Goal: Book appointment/travel/reservation

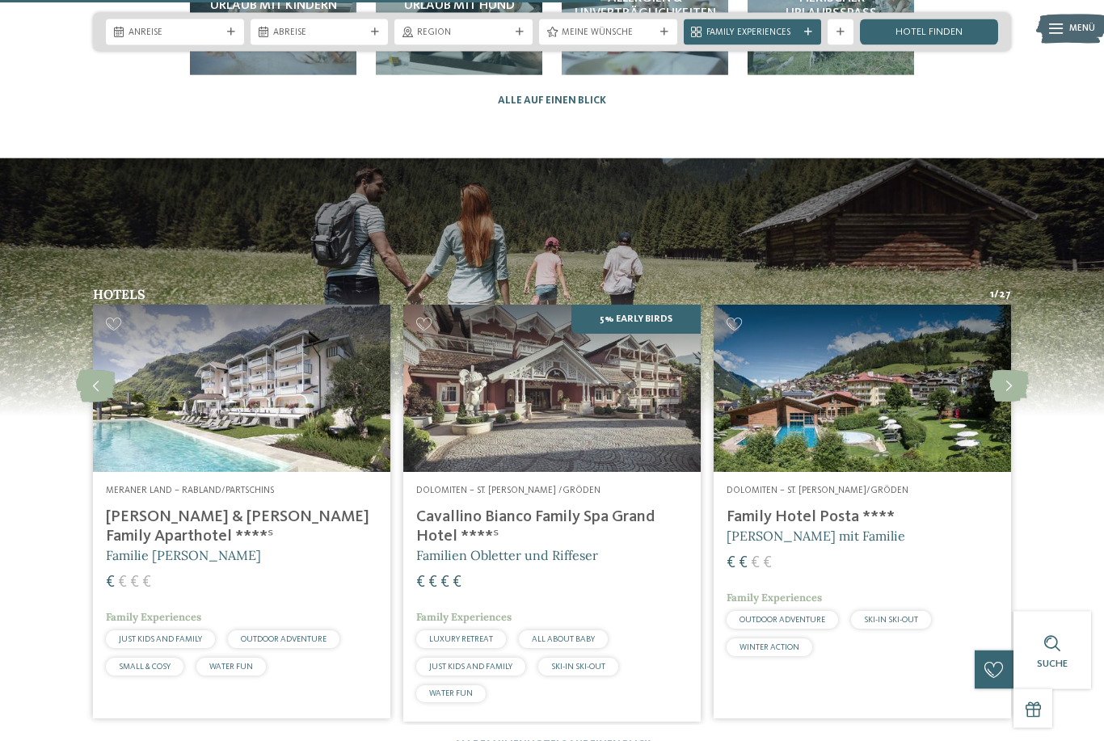
scroll to position [3453, 0]
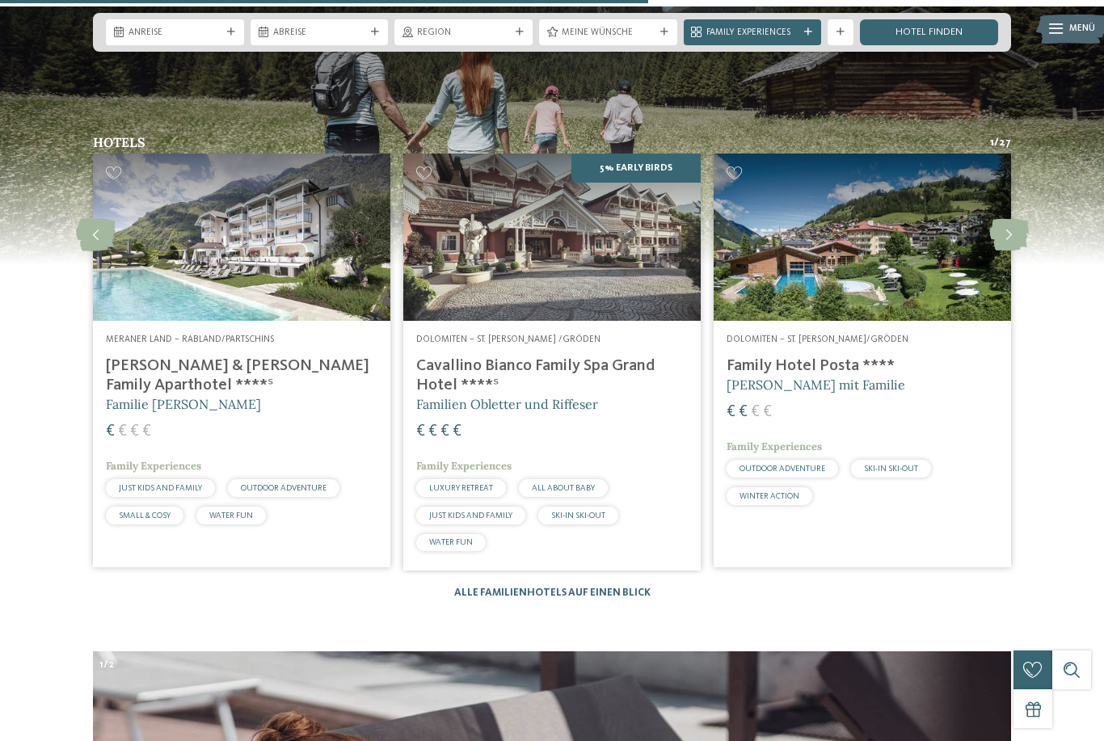
click at [1009, 229] on icon at bounding box center [1009, 235] width 40 height 32
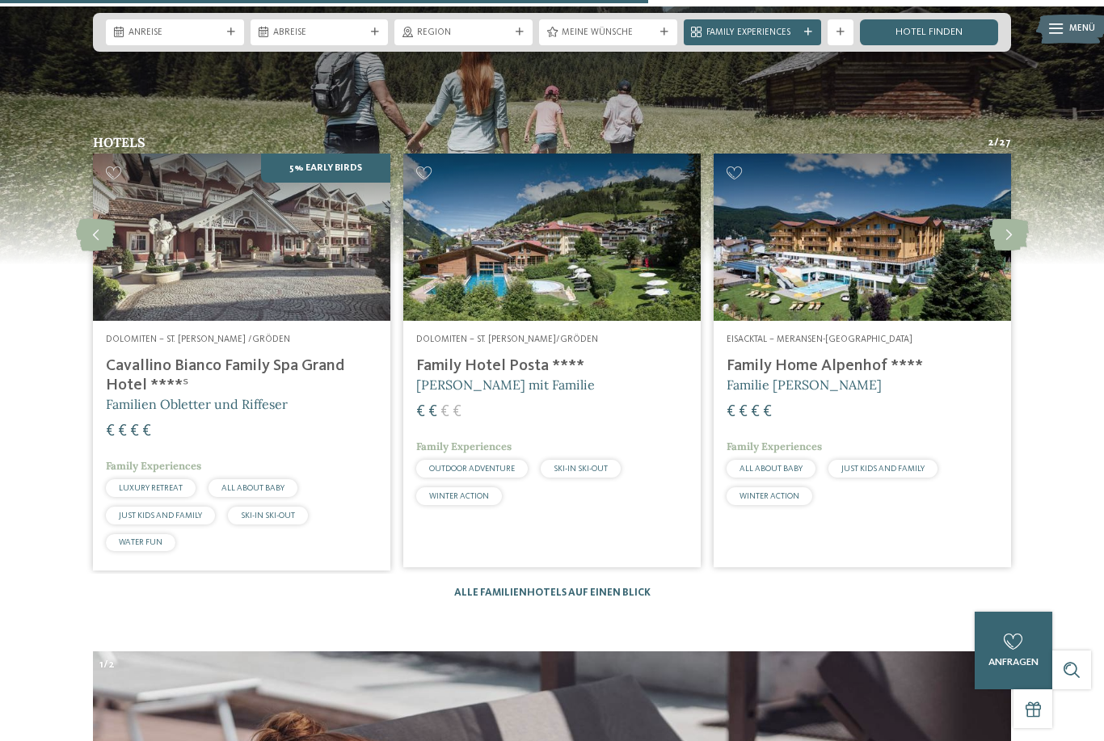
click at [1006, 235] on icon at bounding box center [1009, 235] width 40 height 32
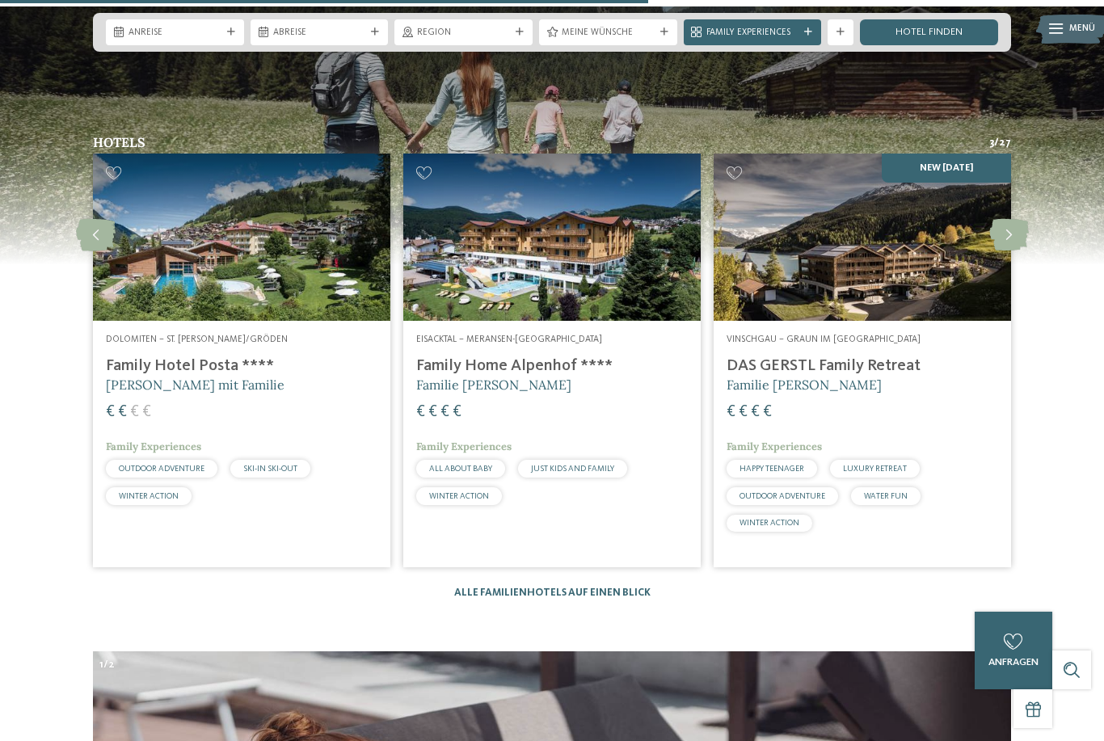
click at [1006, 231] on icon at bounding box center [1009, 235] width 40 height 32
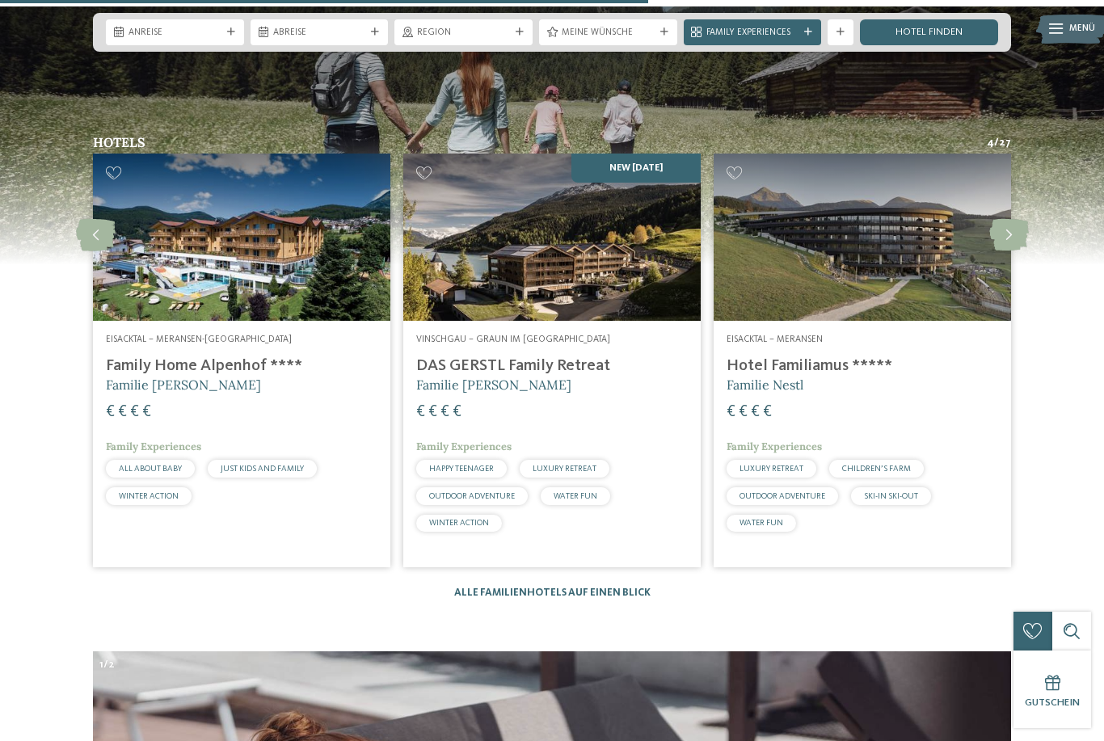
click at [1001, 233] on icon at bounding box center [1009, 235] width 40 height 32
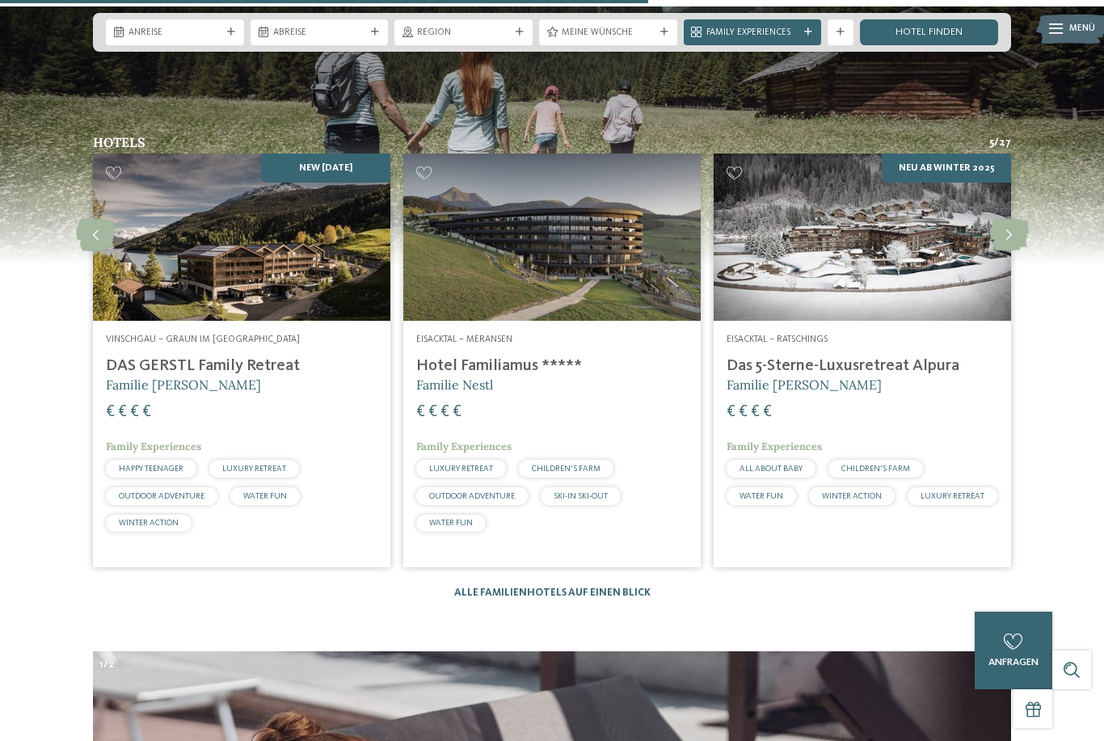
click at [1006, 233] on icon at bounding box center [1009, 235] width 40 height 32
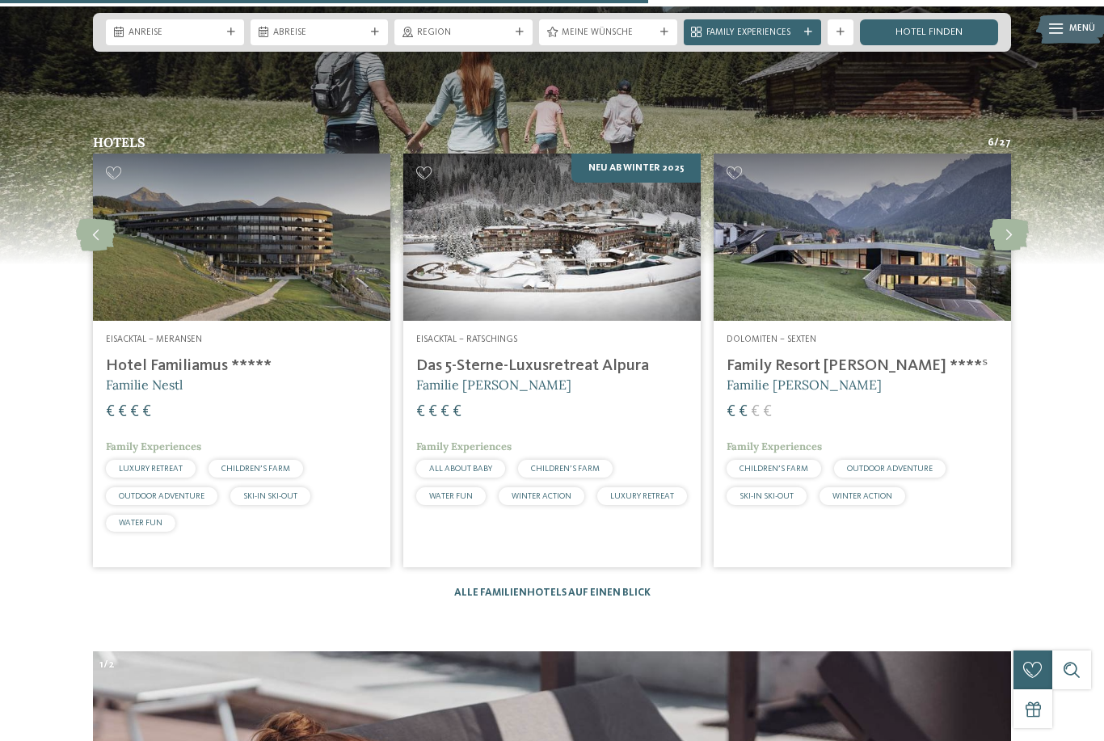
click at [1006, 231] on icon at bounding box center [1009, 235] width 40 height 32
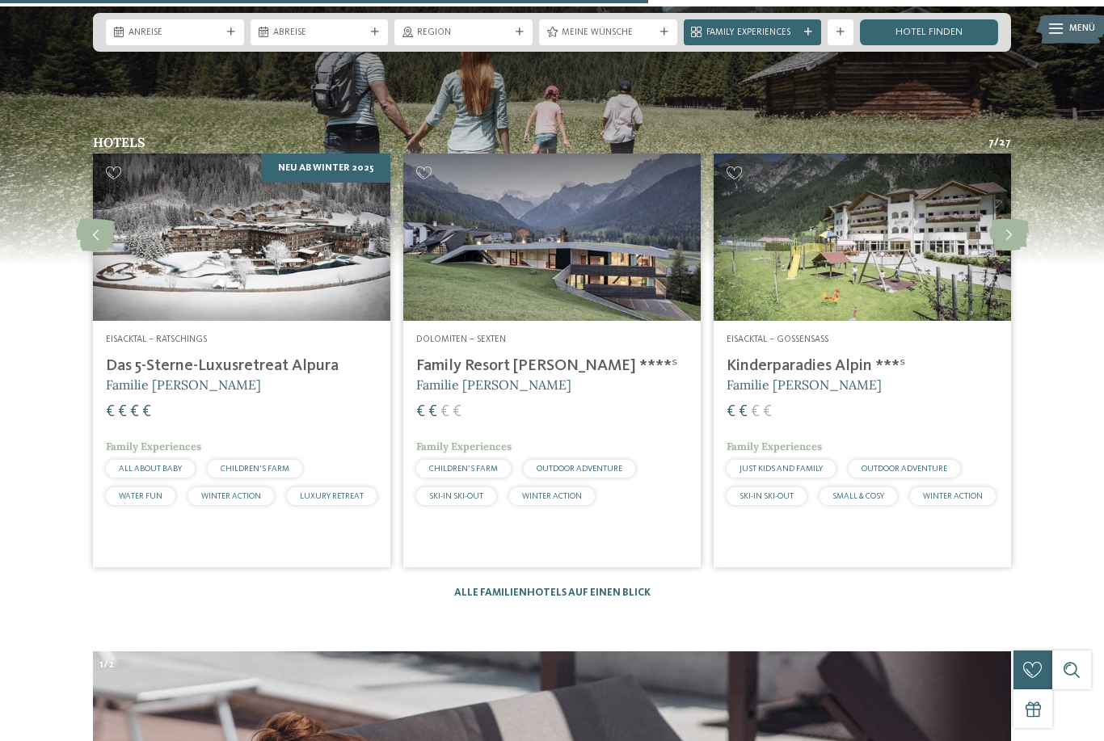
click at [1010, 228] on icon at bounding box center [1009, 235] width 40 height 32
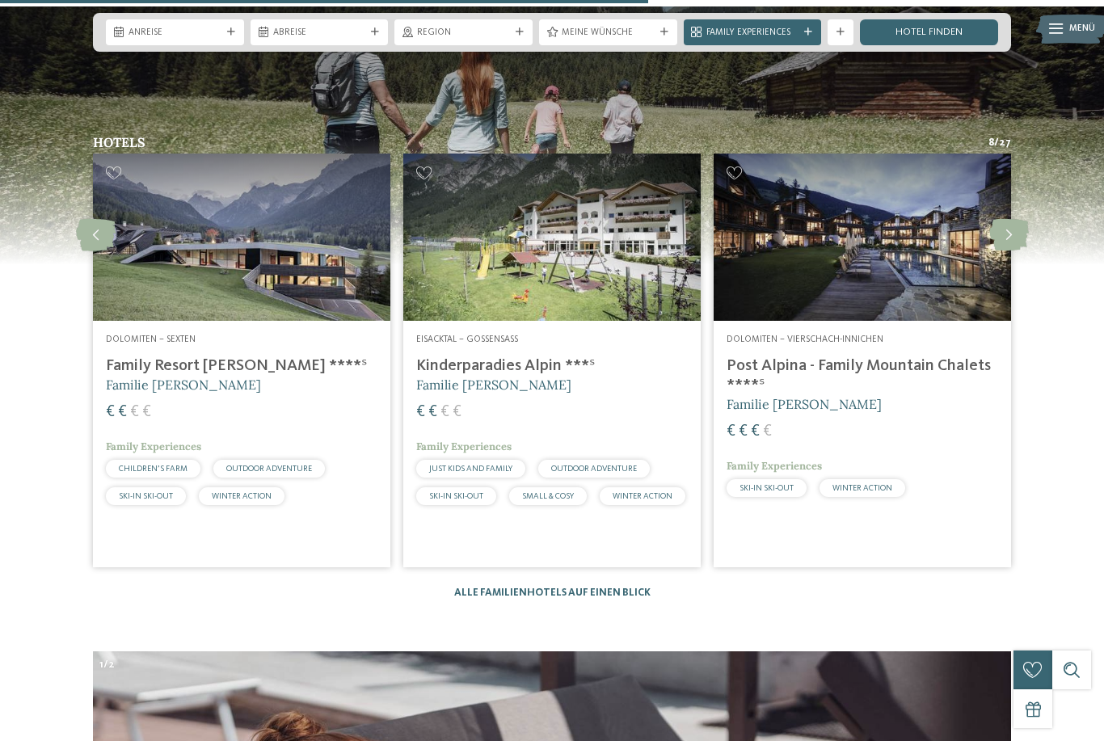
click at [1017, 234] on icon at bounding box center [1009, 235] width 40 height 32
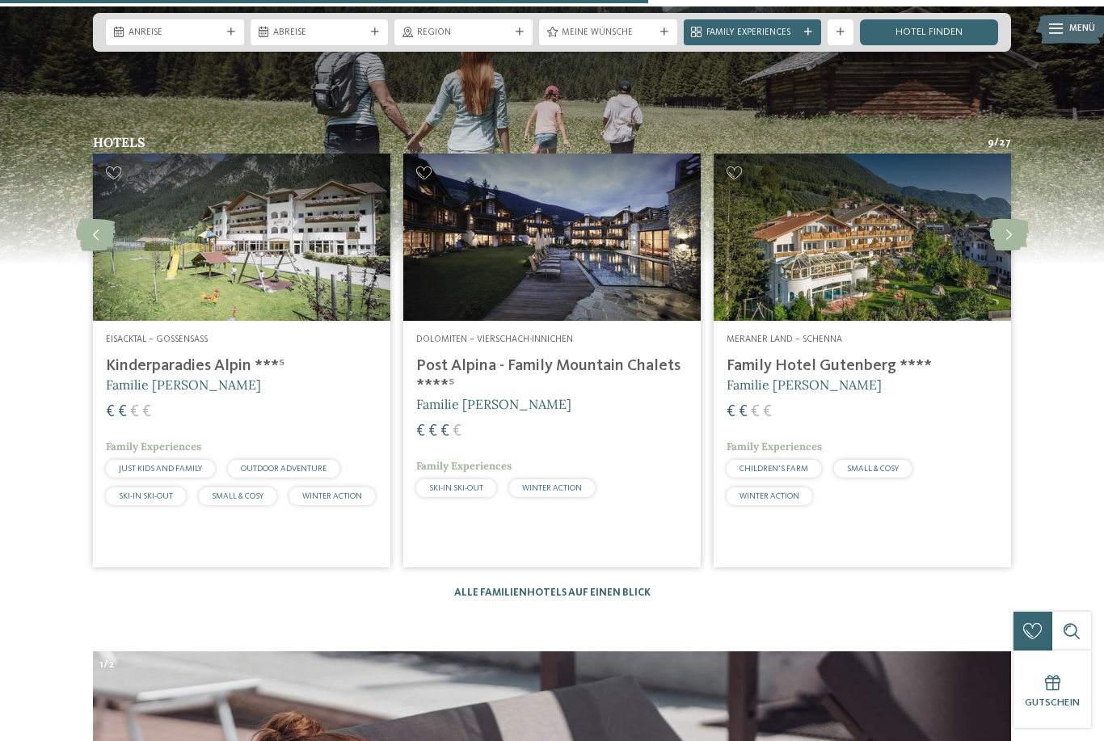
click at [1013, 230] on icon at bounding box center [1009, 235] width 40 height 32
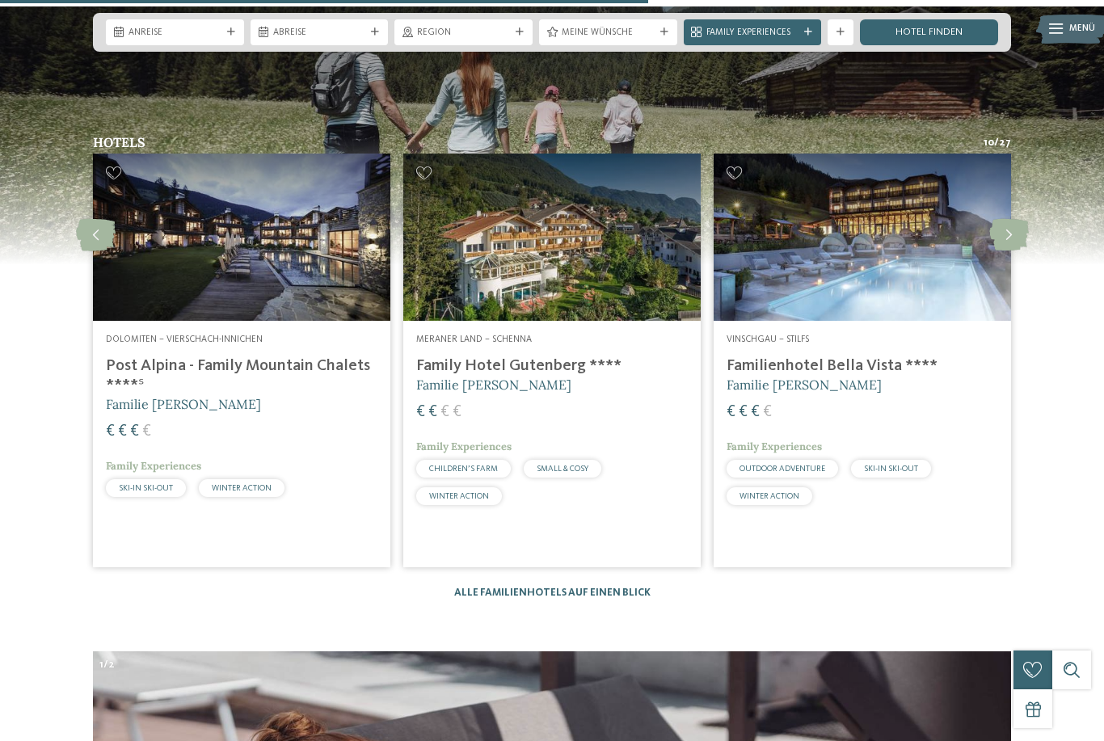
click at [1013, 229] on icon at bounding box center [1009, 235] width 40 height 32
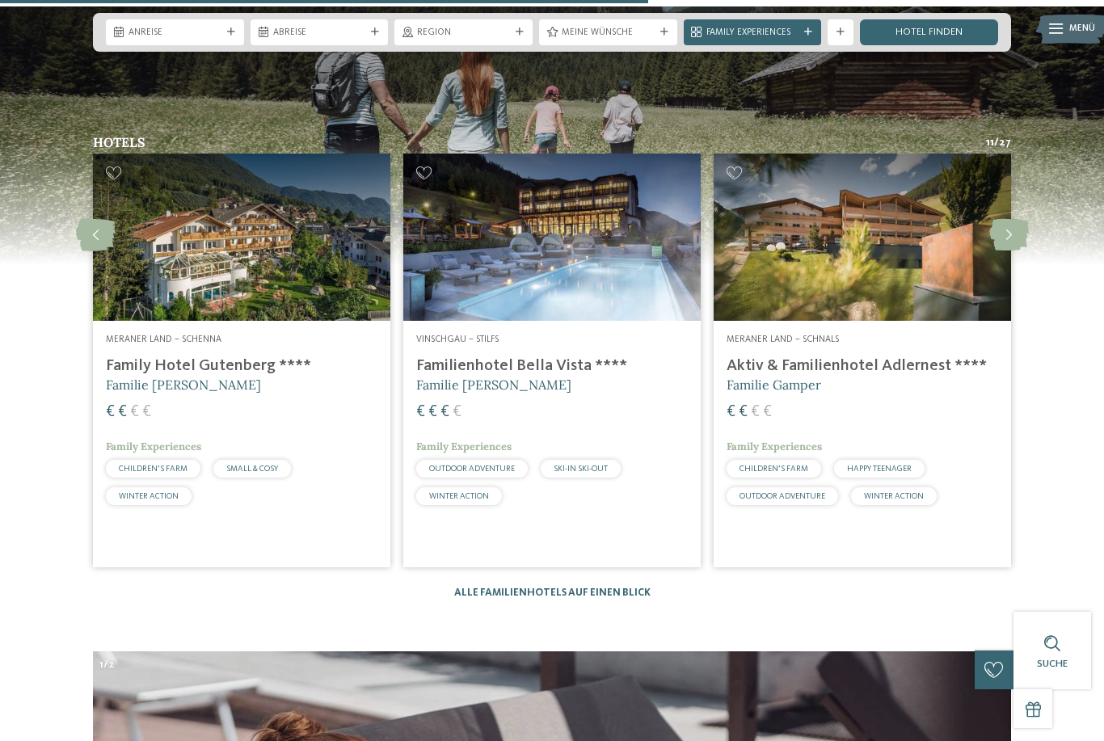
click at [1008, 230] on icon at bounding box center [1009, 235] width 40 height 32
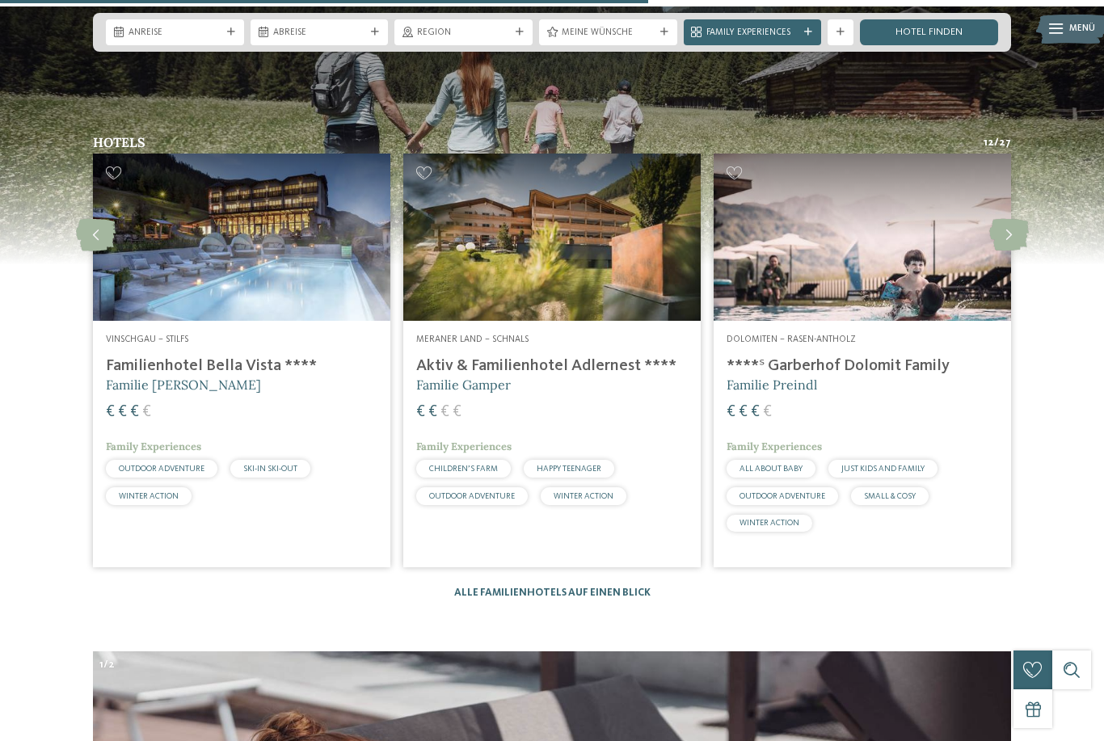
click at [1007, 220] on icon at bounding box center [1009, 235] width 40 height 32
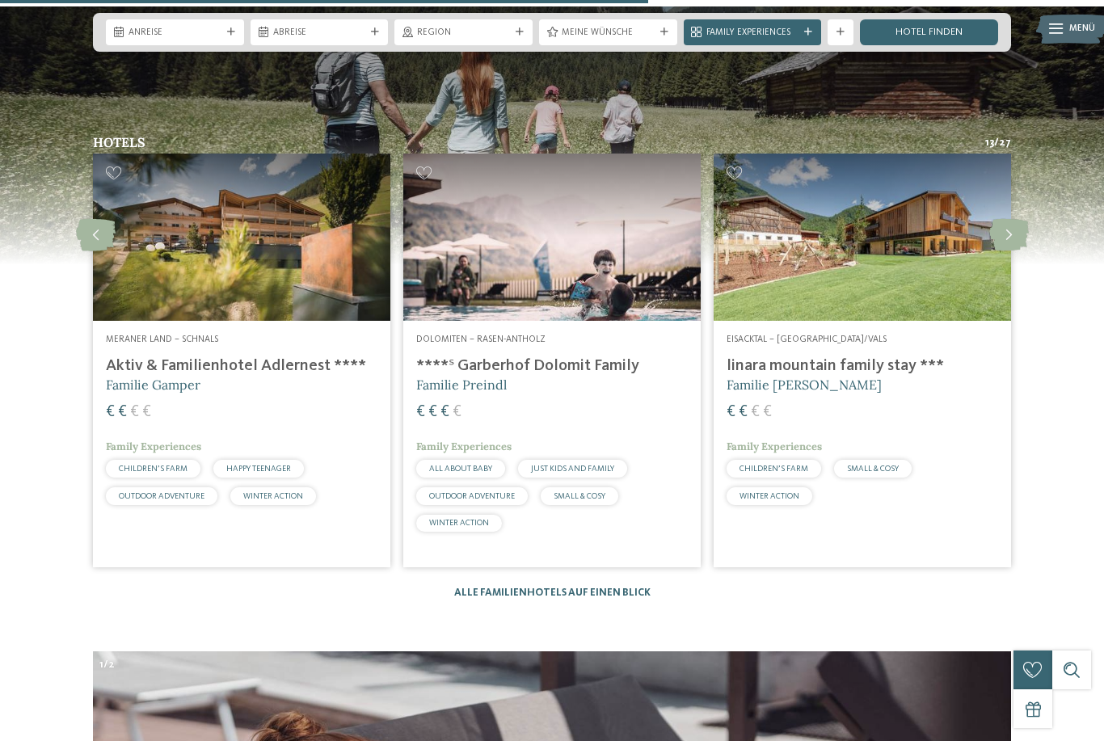
click at [1012, 227] on icon at bounding box center [1009, 235] width 40 height 32
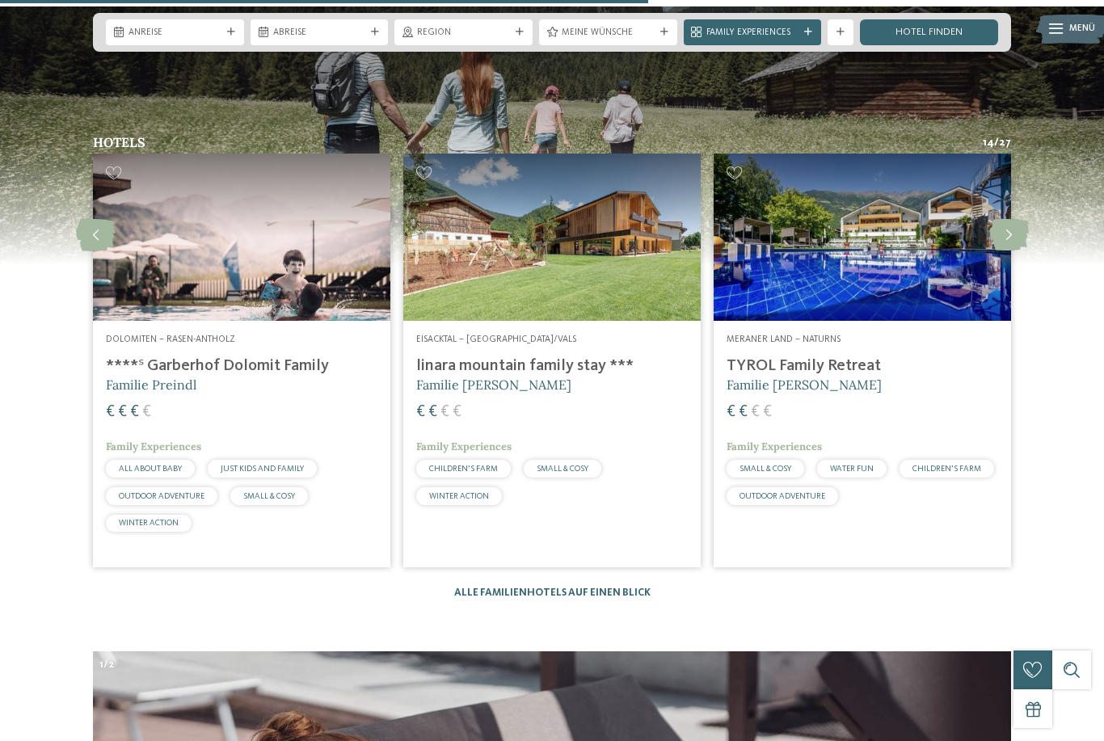
click at [504, 230] on img at bounding box center [551, 237] width 297 height 167
